Goal: Information Seeking & Learning: Check status

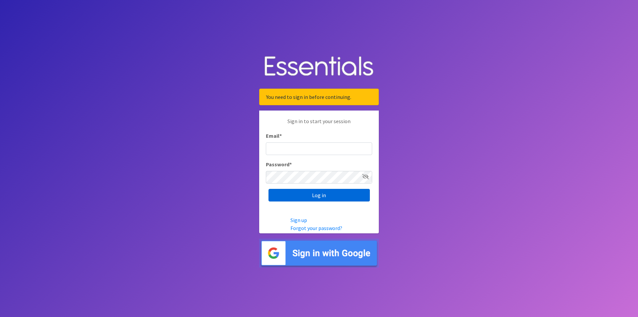
type input "renae.verstegen@unitedwayfoxcities.org"
click at [321, 194] on input "Log in" at bounding box center [318, 195] width 101 height 13
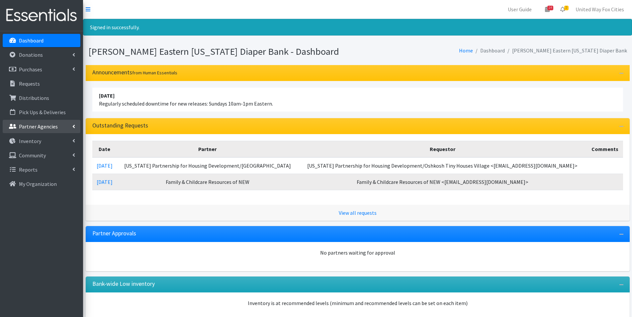
click at [70, 127] on link "Partner Agencies" at bounding box center [42, 126] width 78 height 13
click at [38, 144] on link "All Partners" at bounding box center [42, 141] width 78 height 13
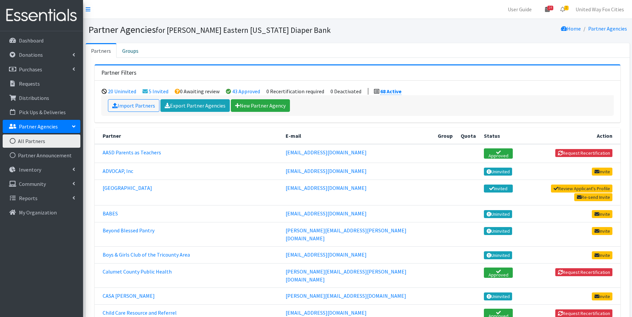
click at [549, 10] on span "14" at bounding box center [550, 8] width 6 height 5
click at [504, 23] on link "14 Pick-ups remaining this week" at bounding box center [508, 23] width 92 height 13
click at [551, 9] on span "14" at bounding box center [550, 8] width 6 height 5
click at [500, 39] on link "View Calendar" at bounding box center [508, 37] width 92 height 12
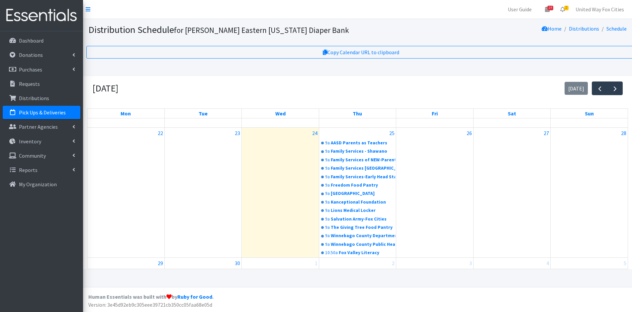
scroll to position [100, 0]
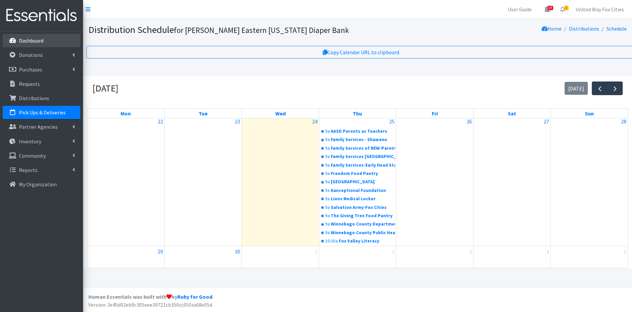
click at [24, 39] on p "Dashboard" at bounding box center [31, 40] width 25 height 7
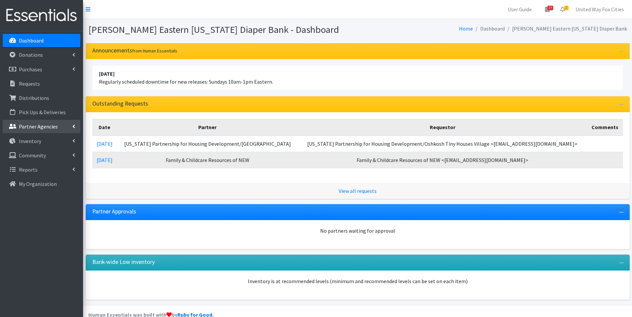
click at [69, 127] on link "Partner Agencies" at bounding box center [42, 126] width 78 height 13
click at [32, 142] on link "All Partners" at bounding box center [42, 141] width 78 height 13
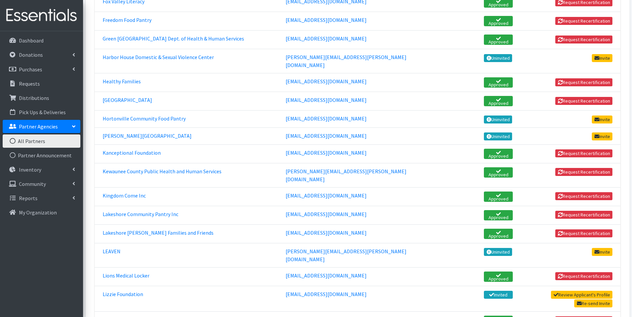
scroll to position [498, 0]
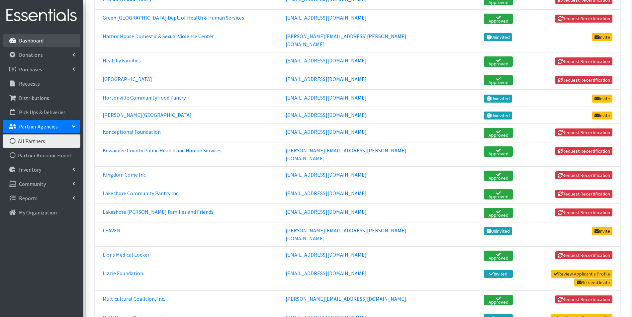
click at [38, 39] on p "Dashboard" at bounding box center [31, 40] width 25 height 7
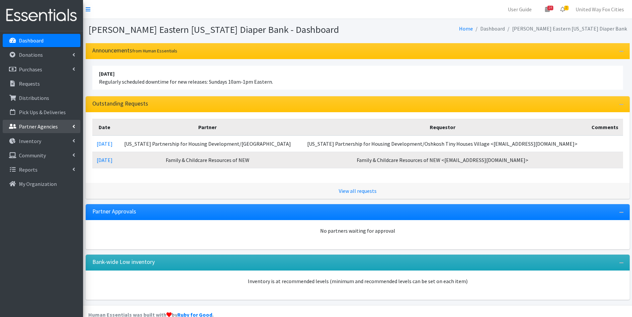
click at [72, 127] on link "Partner Agencies" at bounding box center [42, 126] width 78 height 13
click at [31, 144] on link "All Partners" at bounding box center [42, 141] width 78 height 13
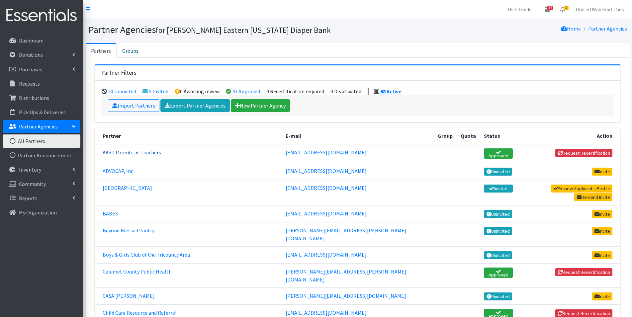
click at [142, 154] on link "AASD Parents as Teachers" at bounding box center [132, 152] width 58 height 7
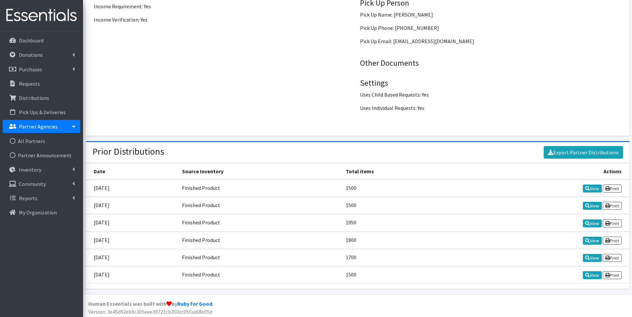
scroll to position [886, 0]
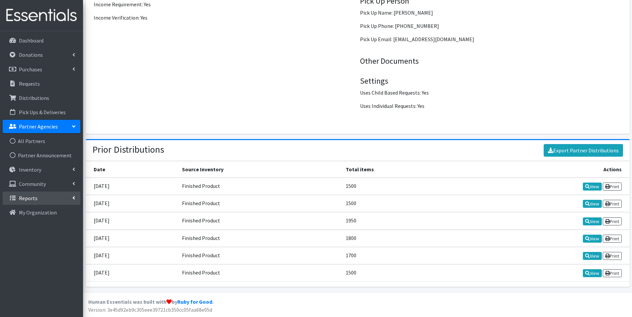
click at [76, 199] on link "Reports" at bounding box center [42, 198] width 78 height 13
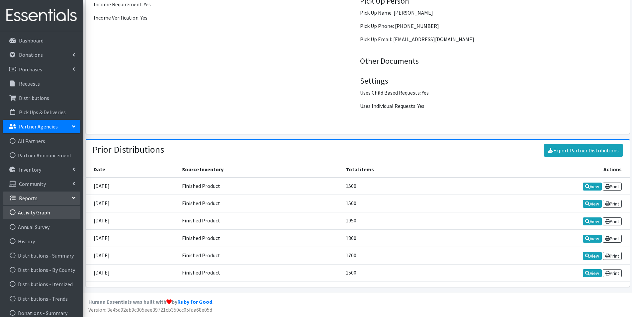
scroll to position [33, 0]
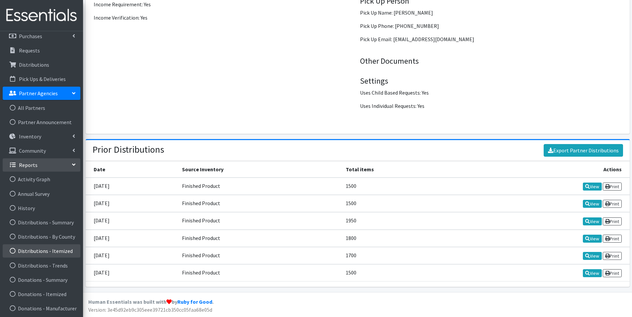
click at [60, 251] on link "Distributions - Itemized" at bounding box center [42, 250] width 78 height 13
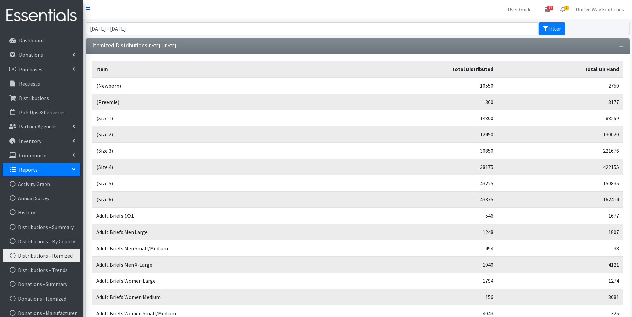
click at [90, 8] on icon at bounding box center [88, 9] width 5 height 5
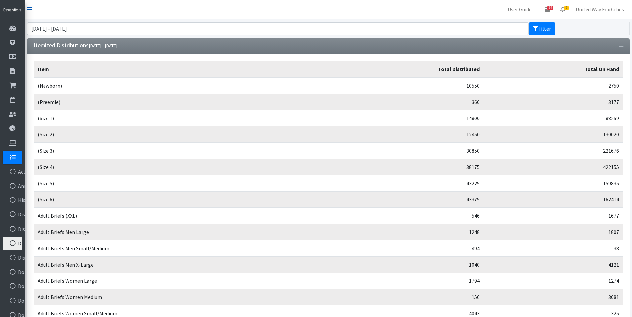
click at [31, 10] on icon at bounding box center [29, 9] width 5 height 5
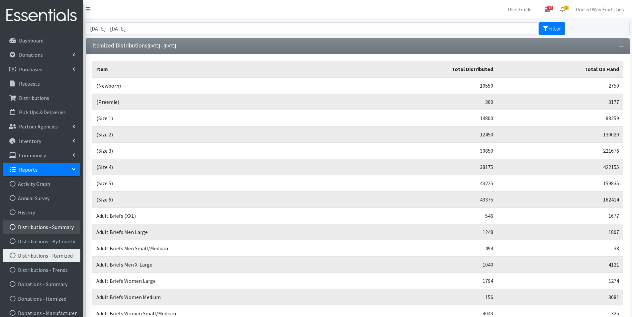
click at [65, 224] on link "Distributions - Summary" at bounding box center [42, 227] width 78 height 13
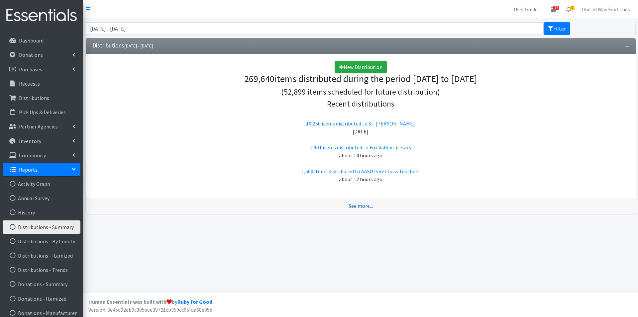
click at [359, 208] on link "See more..." at bounding box center [360, 206] width 24 height 7
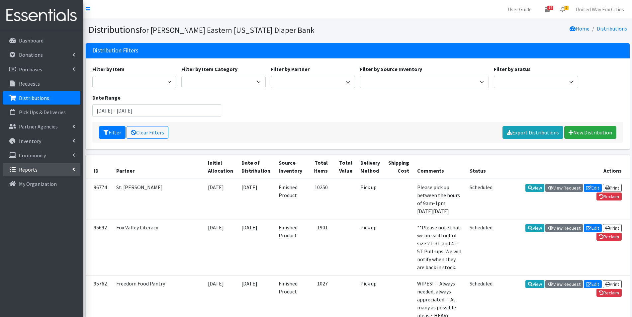
click at [76, 167] on link "Reports" at bounding box center [42, 169] width 78 height 13
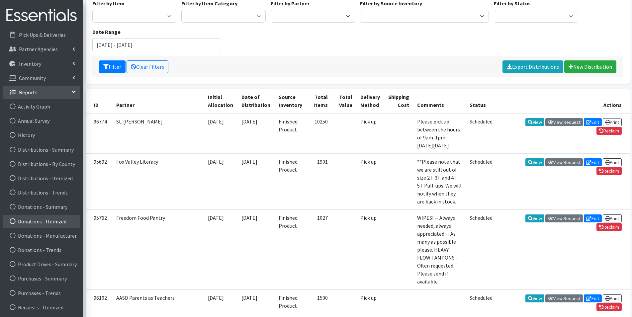
scroll to position [66, 0]
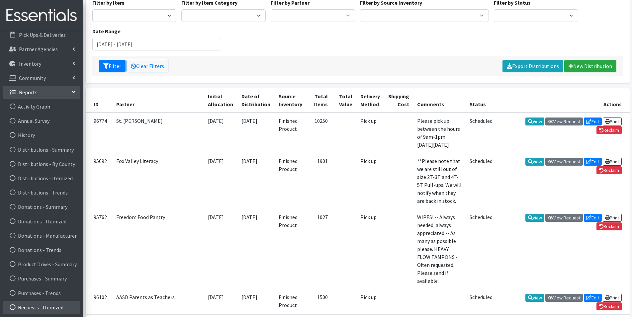
click at [57, 309] on link "Requests - Itemized" at bounding box center [42, 307] width 78 height 13
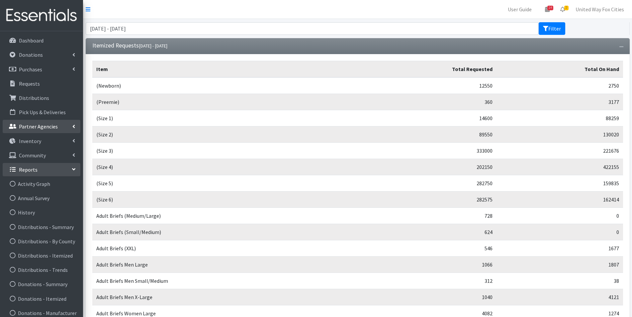
click at [41, 126] on p "Partner Agencies" at bounding box center [38, 126] width 39 height 7
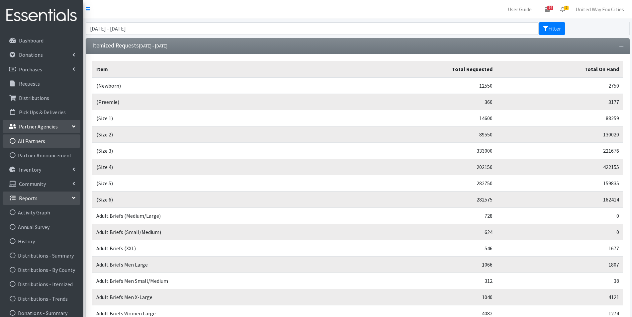
click at [36, 141] on link "All Partners" at bounding box center [42, 141] width 78 height 13
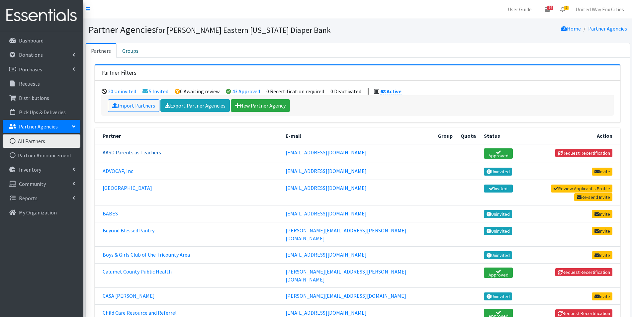
click at [145, 154] on link "AASD Parents as Teachers" at bounding box center [132, 152] width 58 height 7
click at [244, 91] on link "43 Approved" at bounding box center [246, 91] width 28 height 7
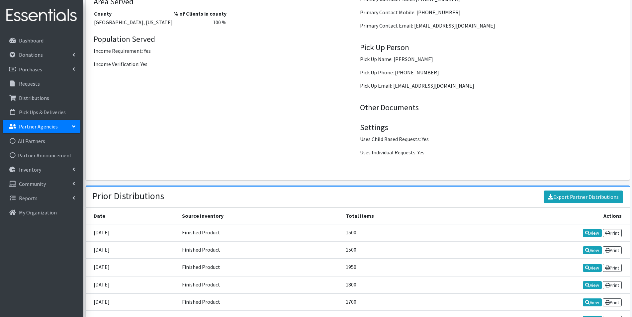
scroll to position [886, 0]
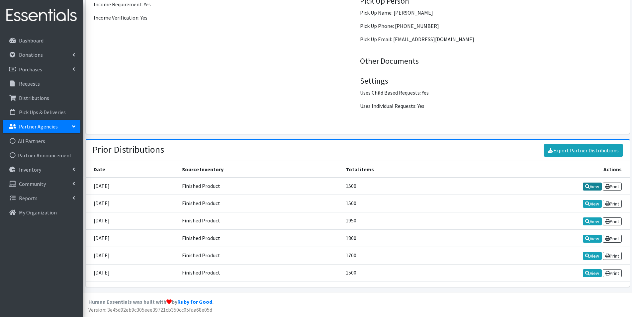
click at [590, 189] on link "View" at bounding box center [592, 187] width 19 height 8
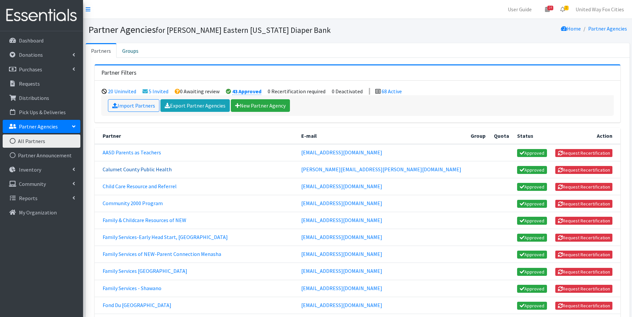
click at [165, 169] on link "Calumet County Public Health" at bounding box center [137, 169] width 69 height 7
click at [165, 187] on link "Child Care Resource and Referrel" at bounding box center [140, 186] width 74 height 7
click at [151, 204] on link "Community 2000 Program" at bounding box center [133, 203] width 60 height 7
click at [150, 222] on link "Family & Childcare Resources of NEW" at bounding box center [145, 220] width 84 height 7
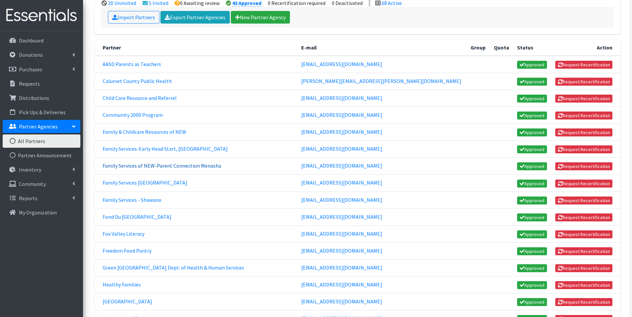
scroll to position [100, 0]
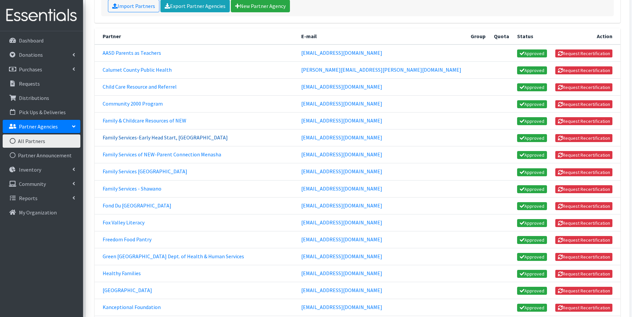
click at [162, 138] on link "Family Services-Early Head Start, Green Bay" at bounding box center [165, 137] width 125 height 7
click at [147, 70] on link "Calumet County Public Health" at bounding box center [137, 69] width 69 height 7
click at [126, 223] on link "Fox Valley Literacy" at bounding box center [124, 222] width 42 height 7
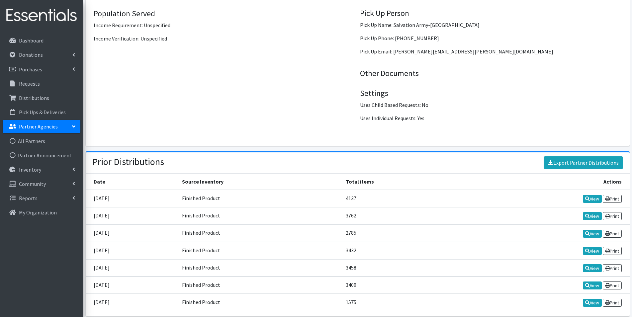
scroll to position [909, 0]
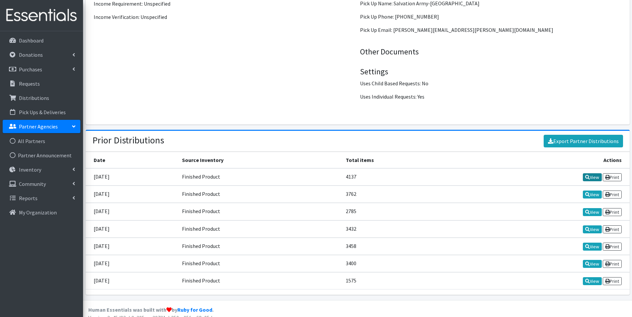
click at [594, 173] on link "View" at bounding box center [592, 177] width 19 height 8
click at [591, 191] on link "View" at bounding box center [592, 195] width 19 height 8
click at [594, 208] on link "View" at bounding box center [592, 212] width 19 height 8
click at [592, 226] on link "View" at bounding box center [592, 230] width 19 height 8
click at [590, 260] on link "View" at bounding box center [592, 264] width 19 height 8
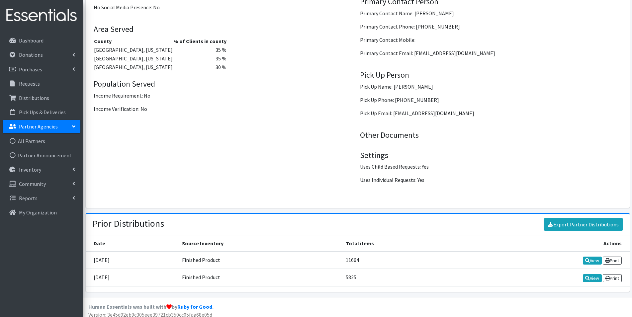
scroll to position [829, 0]
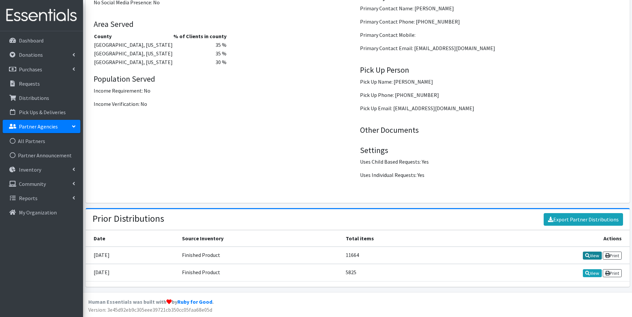
click at [592, 256] on link "View" at bounding box center [592, 256] width 19 height 8
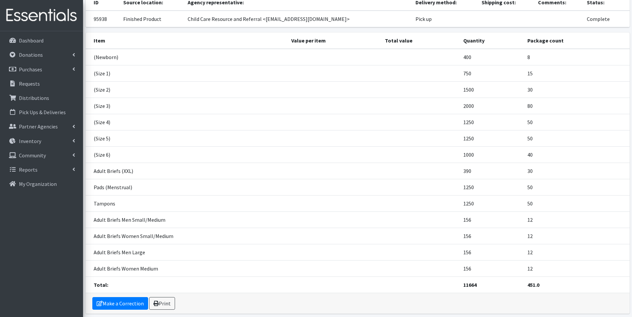
scroll to position [76, 0]
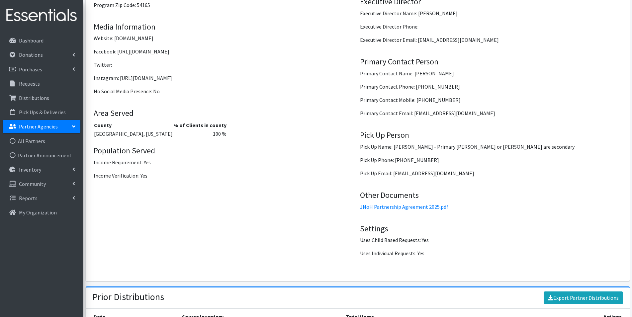
scroll to position [842, 0]
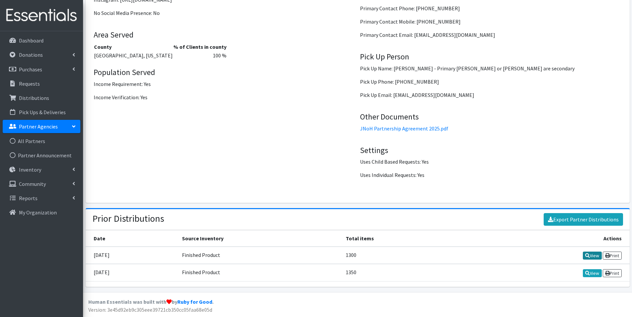
click at [597, 257] on link "View" at bounding box center [592, 256] width 19 height 8
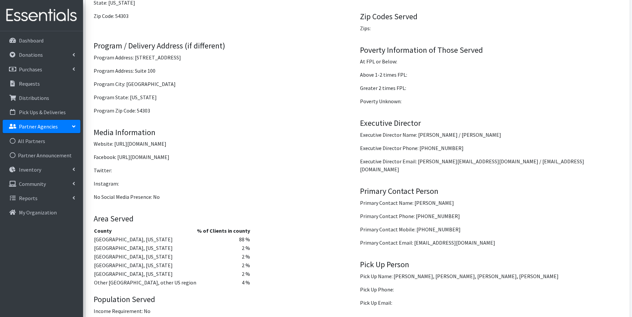
scroll to position [863, 0]
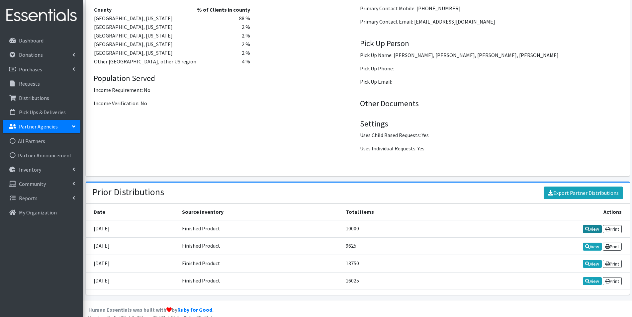
click at [589, 225] on link "View" at bounding box center [592, 229] width 19 height 8
click at [595, 243] on link "View" at bounding box center [592, 247] width 19 height 8
click at [595, 260] on link "View" at bounding box center [592, 264] width 19 height 8
click at [593, 277] on link "View" at bounding box center [592, 281] width 19 height 8
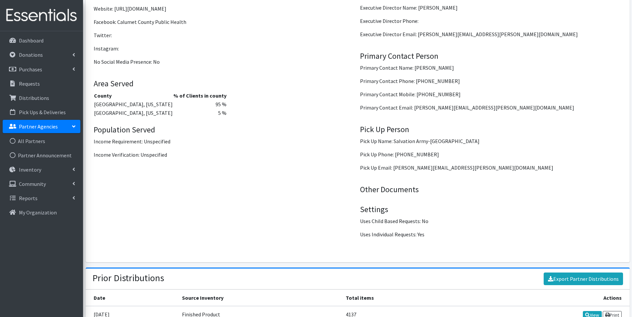
scroll to position [909, 0]
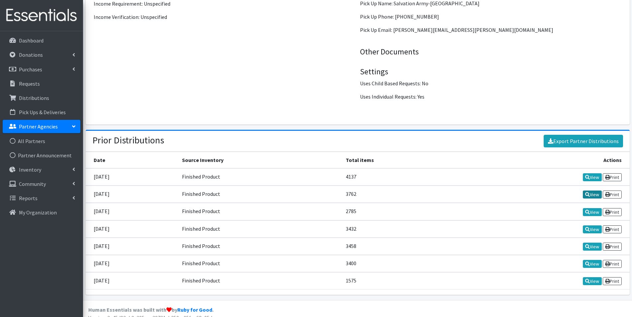
click at [585, 192] on icon at bounding box center [587, 194] width 5 height 5
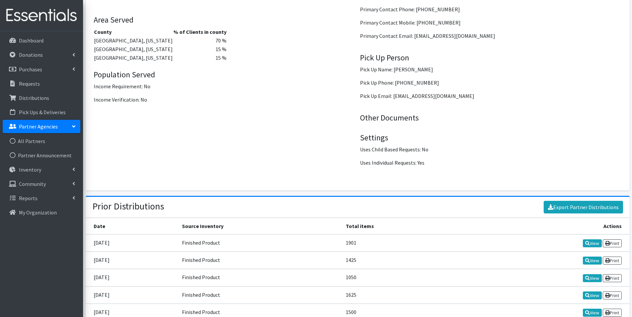
scroll to position [921, 0]
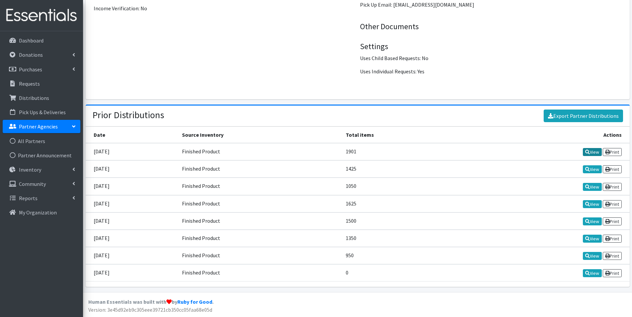
click at [593, 154] on link "View" at bounding box center [592, 152] width 19 height 8
click at [592, 171] on link "View" at bounding box center [592, 169] width 19 height 8
click at [595, 187] on link "View" at bounding box center [592, 187] width 19 height 8
click at [590, 205] on link "View" at bounding box center [592, 204] width 19 height 8
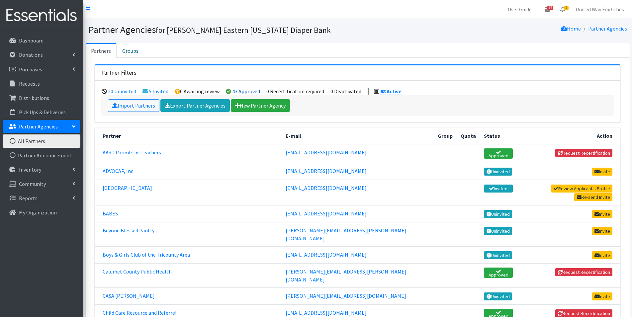
click at [242, 90] on link "43 Approved" at bounding box center [246, 91] width 28 height 7
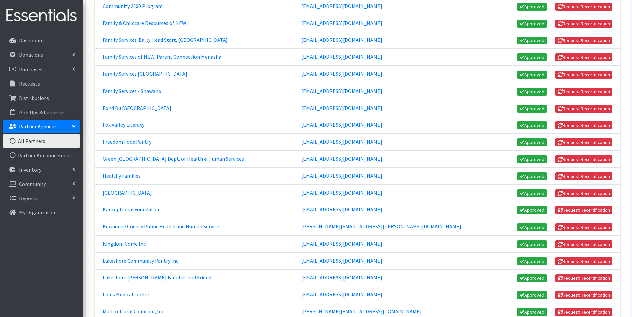
scroll to position [232, 0]
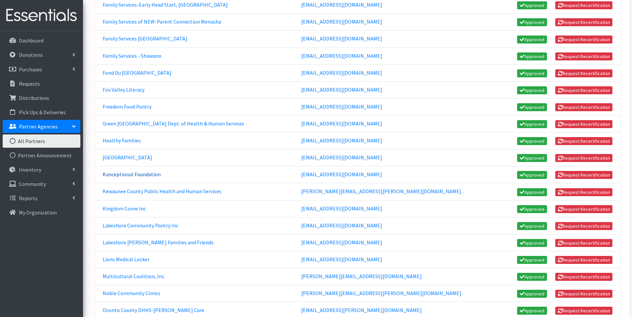
click at [140, 174] on link "Kanceptional Foundation" at bounding box center [132, 174] width 58 height 7
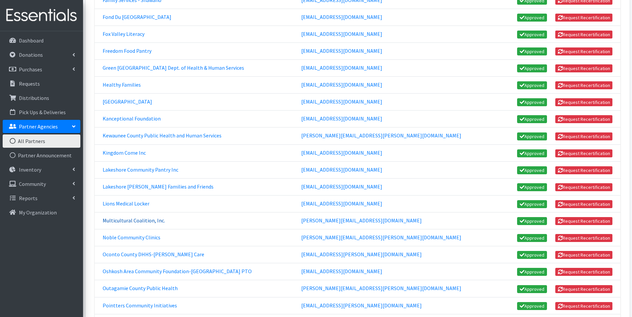
scroll to position [299, 0]
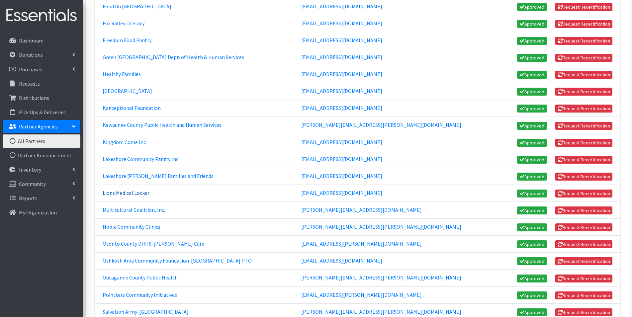
click at [130, 194] on link "Lions Medical Locker" at bounding box center [126, 193] width 47 height 7
click at [142, 212] on link "Multicultural Coalition, Inc." at bounding box center [134, 210] width 62 height 7
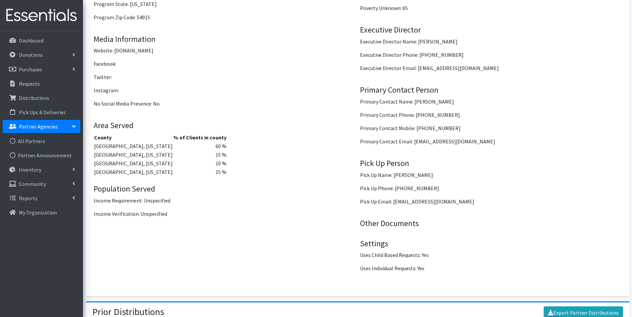
scroll to position [863, 0]
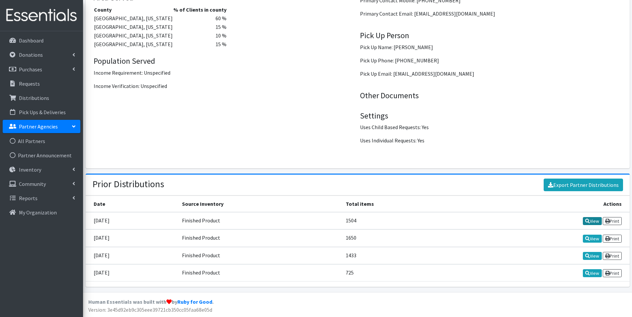
click at [594, 223] on link "View" at bounding box center [592, 221] width 19 height 8
click at [594, 240] on link "View" at bounding box center [592, 239] width 19 height 8
click at [588, 258] on icon at bounding box center [587, 256] width 5 height 5
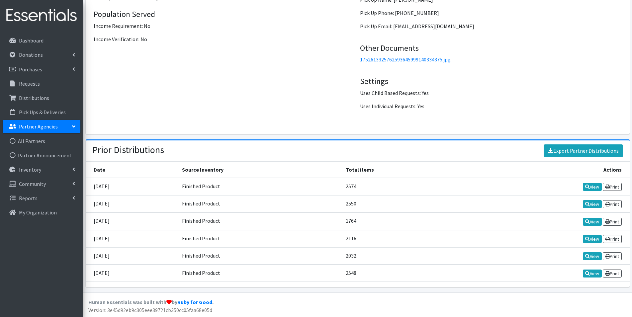
scroll to position [905, 0]
click at [587, 188] on icon at bounding box center [587, 186] width 5 height 5
click at [593, 205] on link "View" at bounding box center [592, 204] width 19 height 8
click at [590, 222] on link "View" at bounding box center [592, 222] width 19 height 8
click at [595, 256] on link "View" at bounding box center [592, 256] width 19 height 8
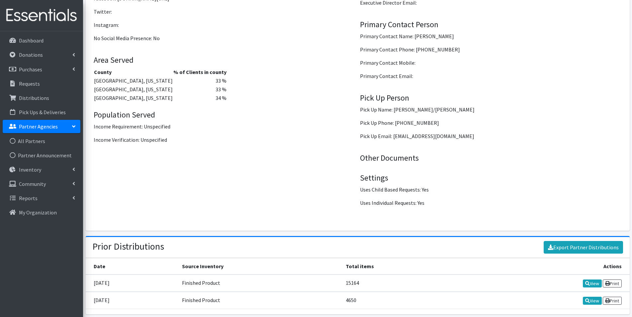
scroll to position [817, 0]
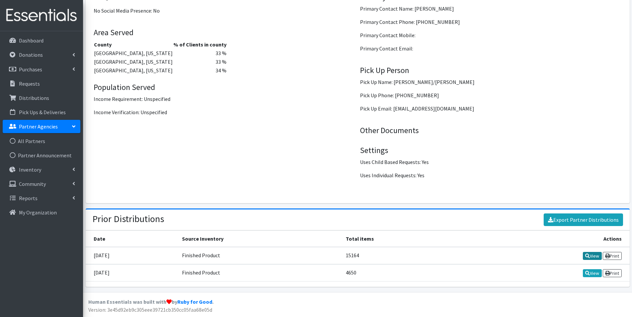
click at [592, 258] on link "View" at bounding box center [592, 256] width 19 height 8
click at [594, 274] on link "View" at bounding box center [592, 273] width 19 height 8
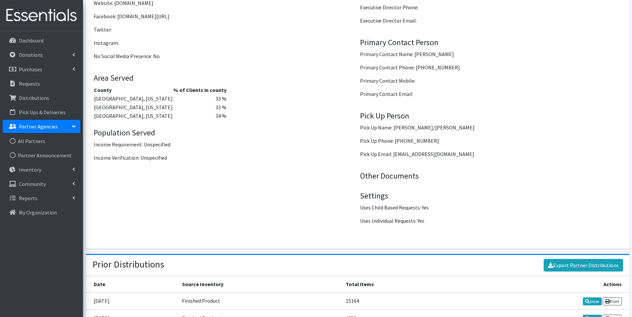
scroll to position [817, 0]
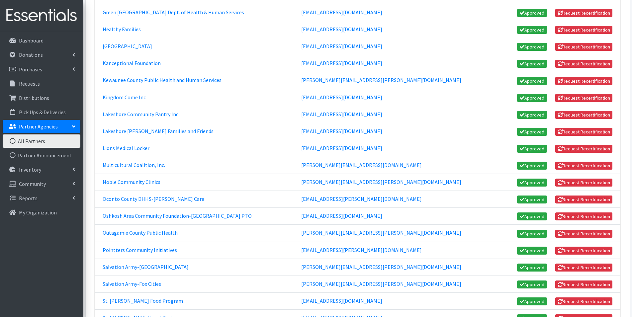
scroll to position [365, 0]
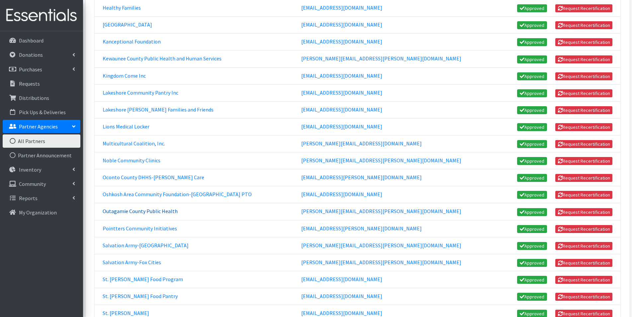
click at [151, 212] on link "Outagamie County Public Health" at bounding box center [140, 211] width 75 height 7
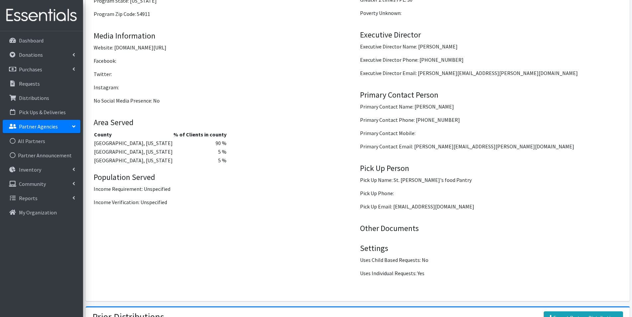
scroll to position [926, 0]
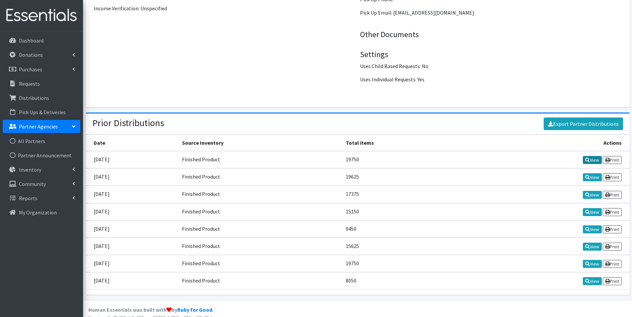
click at [594, 156] on link "View" at bounding box center [592, 160] width 19 height 8
click at [589, 173] on link "View" at bounding box center [592, 177] width 19 height 8
click at [594, 191] on link "View" at bounding box center [592, 195] width 19 height 8
click at [590, 208] on link "View" at bounding box center [592, 212] width 19 height 8
click at [593, 243] on link "View" at bounding box center [592, 247] width 19 height 8
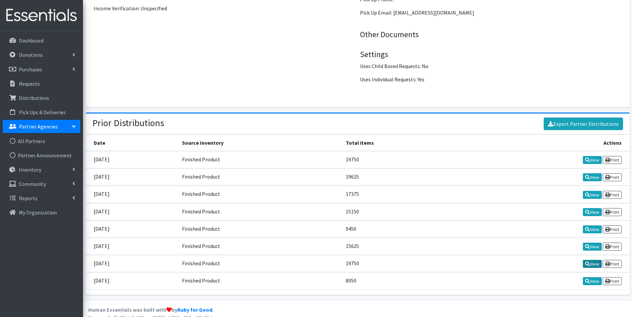
click at [594, 260] on link "View" at bounding box center [592, 264] width 19 height 8
click at [594, 277] on link "View" at bounding box center [592, 281] width 19 height 8
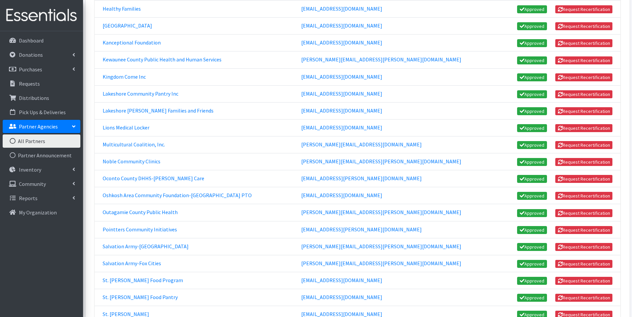
scroll to position [365, 0]
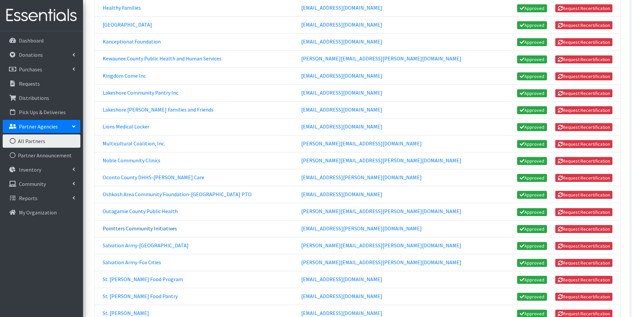
click at [162, 229] on link "Pointters Community Initiatives" at bounding box center [140, 228] width 74 height 7
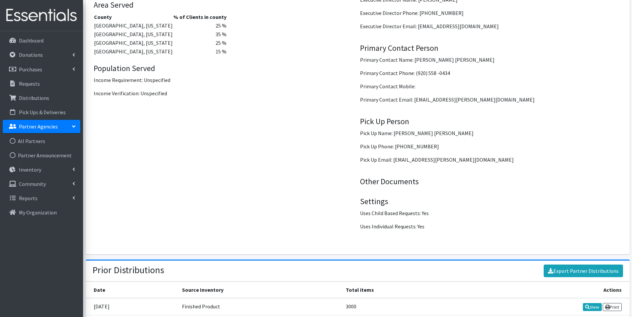
scroll to position [800, 0]
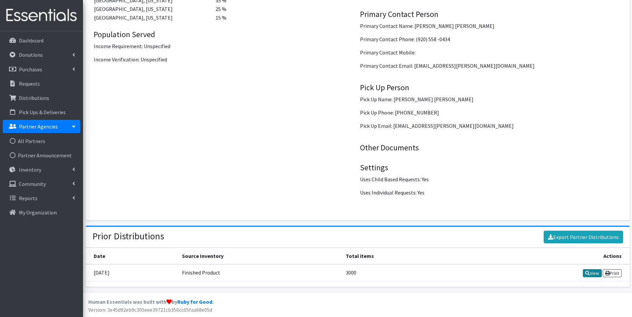
click at [588, 273] on link "View" at bounding box center [592, 273] width 19 height 8
click at [32, 37] on p "Dashboard" at bounding box center [31, 40] width 25 height 7
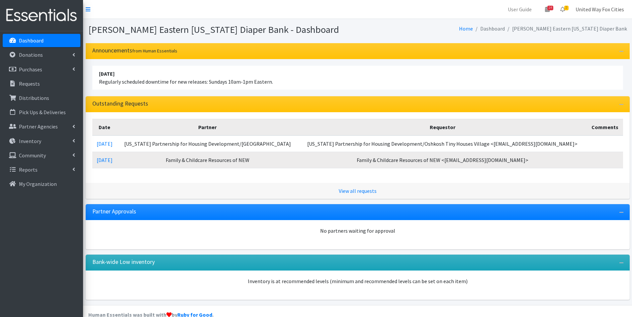
click at [608, 12] on link "United Way Fox Cities" at bounding box center [599, 9] width 59 height 13
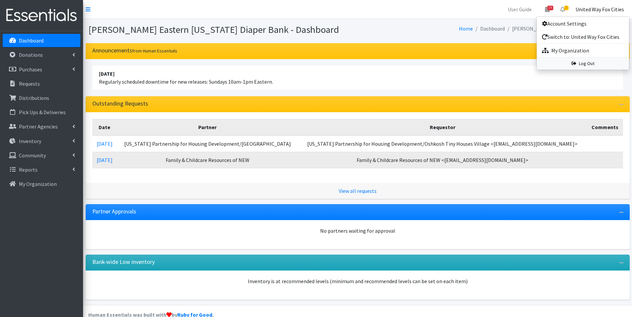
click at [588, 64] on link "Log Out" at bounding box center [583, 63] width 92 height 12
